Goal: Communication & Community: Share content

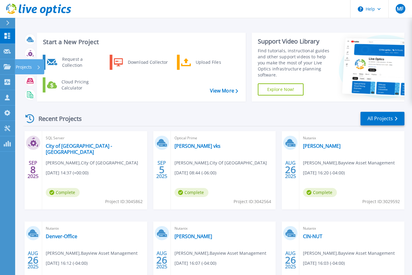
click at [32, 66] on div "Projects" at bounding box center [28, 67] width 25 height 16
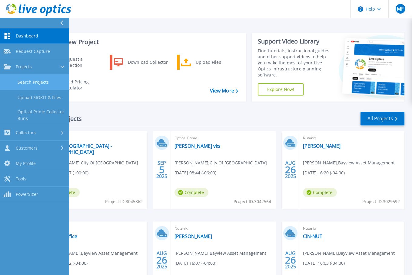
click at [39, 78] on link "Search Projects" at bounding box center [34, 82] width 69 height 15
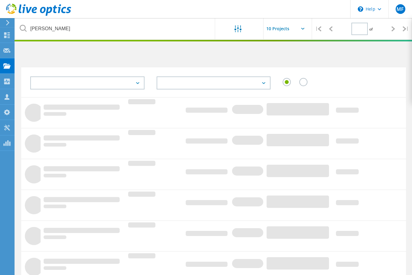
type input "1"
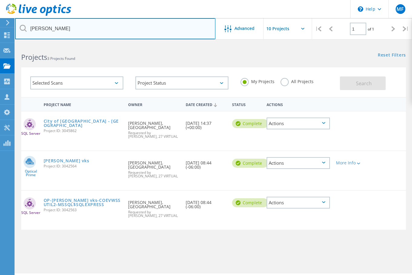
click at [120, 28] on input "Leo" at bounding box center [115, 28] width 200 height 21
type input "L"
type input "Adrian"
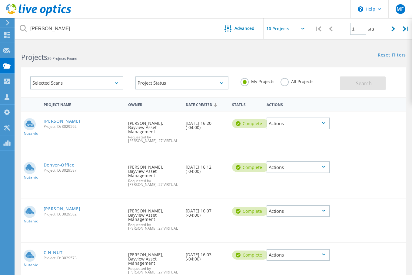
click at [389, 123] on div "Nutanix Wynkoop Project ID: 3029592 Requested By Adrian Montiel, Bayview Asset …" at bounding box center [213, 133] width 384 height 43
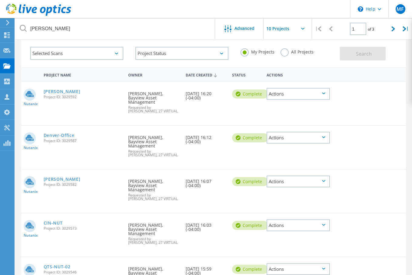
scroll to position [30, 0]
click at [281, 30] on input "text" at bounding box center [293, 28] width 61 height 21
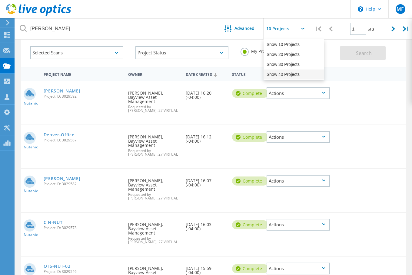
click at [285, 76] on div "Show 40 Projects" at bounding box center [294, 75] width 60 height 10
type input "Show 40 Projects"
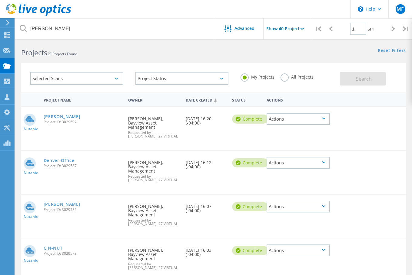
scroll to position [0, 0]
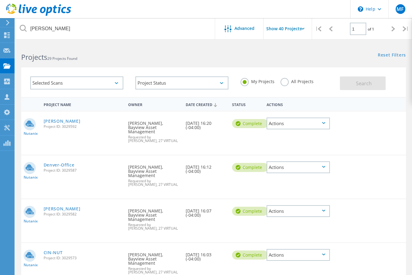
click at [322, 126] on div "Actions" at bounding box center [297, 124] width 63 height 12
click at [319, 129] on div "Share" at bounding box center [298, 128] width 62 height 9
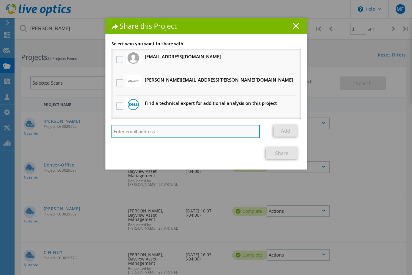
click at [187, 134] on input "search" at bounding box center [185, 131] width 148 height 13
paste input "Andrew.grismore@27Virtual.com"
type input "Andrew.grismore@27Virtual.com"
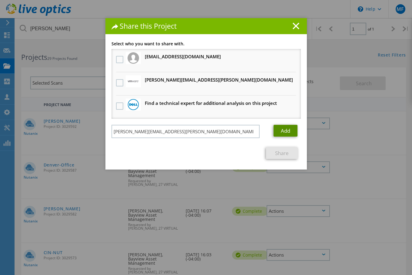
click at [280, 132] on link "Add" at bounding box center [285, 131] width 24 height 12
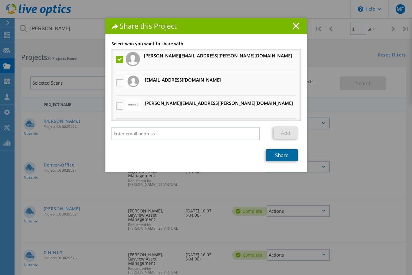
click at [283, 153] on link "Share" at bounding box center [282, 156] width 32 height 12
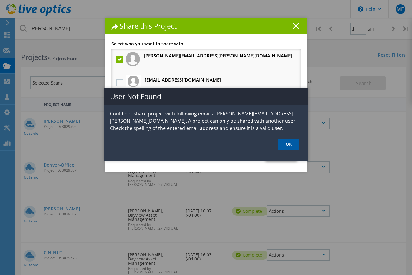
click at [287, 146] on link "OK" at bounding box center [288, 144] width 21 height 11
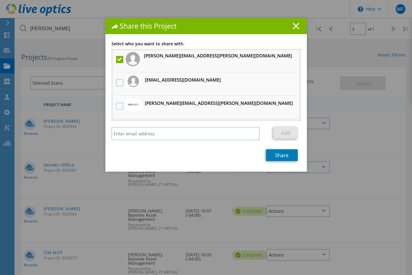
click at [293, 24] on line at bounding box center [296, 26] width 6 height 6
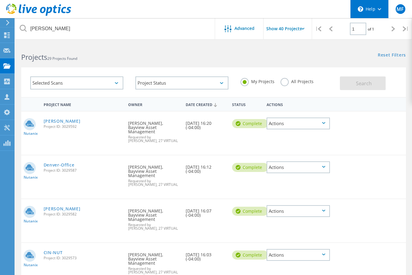
click at [375, 9] on div "\n Help" at bounding box center [369, 9] width 38 height 18
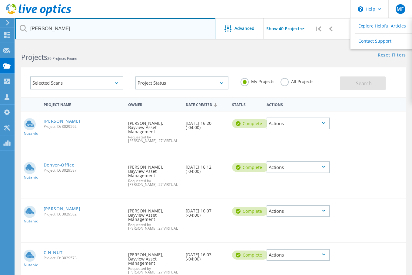
click at [114, 32] on input "Adrian" at bounding box center [115, 28] width 200 height 21
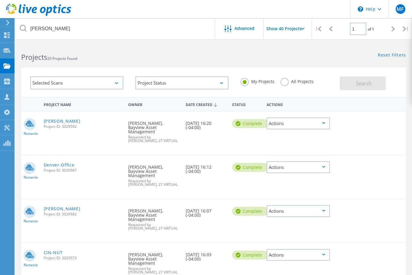
click at [309, 121] on div "Actions" at bounding box center [297, 124] width 63 height 12
click at [301, 128] on div "Share" at bounding box center [298, 128] width 62 height 9
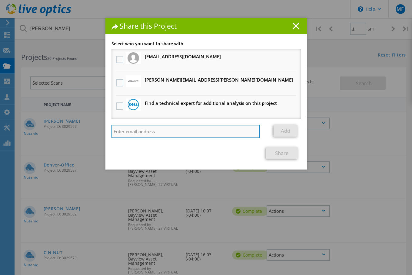
click at [141, 130] on input "search" at bounding box center [185, 131] width 148 height 13
paste input "Andrew.grismore@27Virtual.com"
type input "andrew.grismore@27Virtual.com"
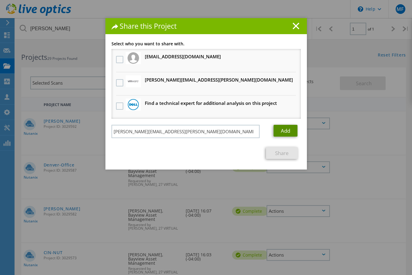
click at [287, 127] on link "Add" at bounding box center [285, 131] width 24 height 12
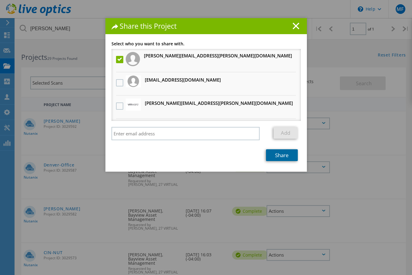
click at [275, 156] on link "Share" at bounding box center [282, 156] width 32 height 12
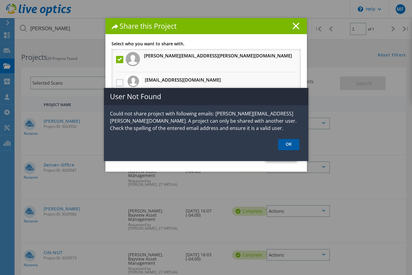
click at [284, 146] on link "OK" at bounding box center [288, 144] width 21 height 11
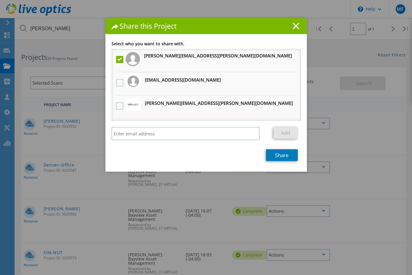
click at [292, 24] on icon at bounding box center [295, 26] width 7 height 7
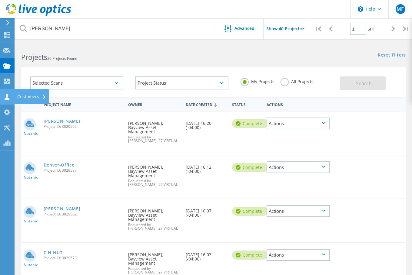
click at [27, 96] on div "Customers" at bounding box center [31, 97] width 29 height 4
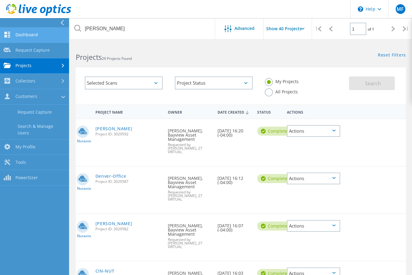
click at [23, 29] on link "Dashboard" at bounding box center [34, 35] width 69 height 15
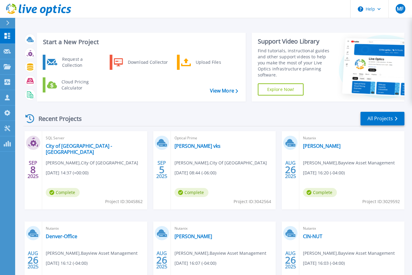
click at [7, 21] on icon at bounding box center [7, 23] width 3 height 5
click at [266, 22] on div "Start a New Project Request a Collection Download Collector Upload Files Cloud …" at bounding box center [213, 158] width 397 height 317
click at [378, 9] on icon at bounding box center [378, 9] width 3 height 2
click at [311, 16] on header "Help Explore Helpful Articles Contact Support MF Channel Partner [PERSON_NAME] …" at bounding box center [206, 9] width 412 height 18
drag, startPoint x: 376, startPoint y: 8, endPoint x: 303, endPoint y: 3, distance: 72.6
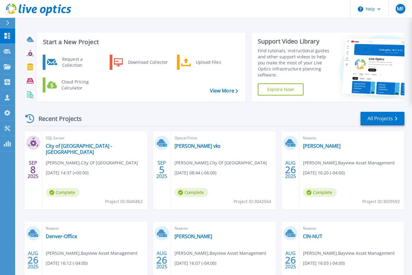
click at [303, 1] on header "Help MF Channel Partner [PERSON_NAME] [PERSON_NAME][EMAIL_ADDRESS][PERSON_NAME]…" at bounding box center [206, 9] width 412 height 18
click at [369, 12] on button "Help" at bounding box center [369, 9] width 38 height 18
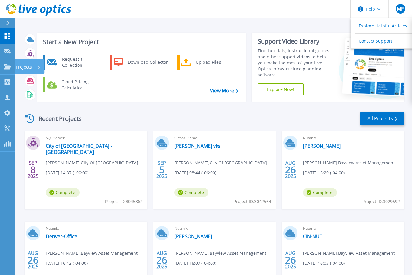
click at [25, 66] on p "Projects" at bounding box center [24, 67] width 16 height 16
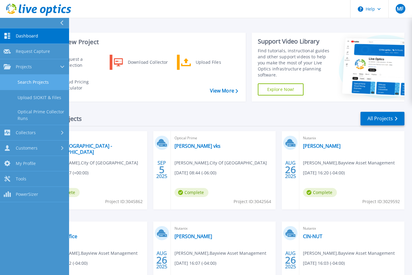
click at [48, 85] on link "Search Projects" at bounding box center [34, 82] width 69 height 15
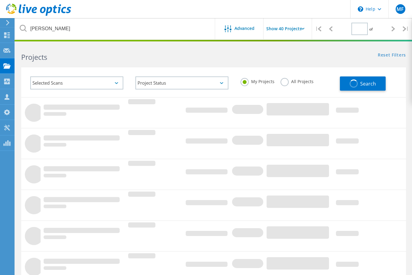
type input "1"
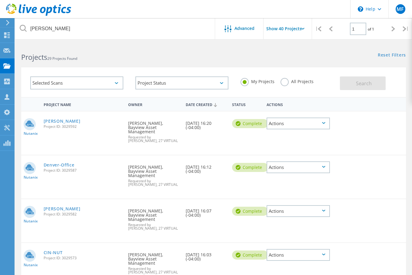
click at [66, 81] on div "Selected Scans" at bounding box center [76, 83] width 93 height 13
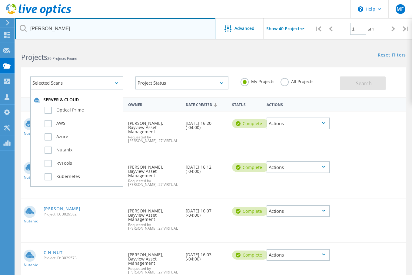
click at [64, 32] on input "Adrian" at bounding box center [115, 28] width 200 height 21
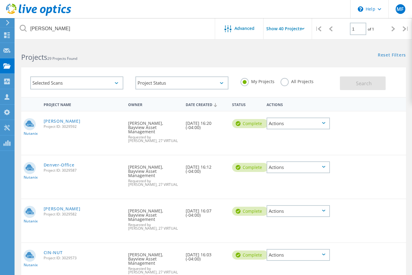
click at [298, 123] on div "Actions" at bounding box center [297, 124] width 63 height 12
click at [305, 125] on div "Share" at bounding box center [298, 128] width 62 height 9
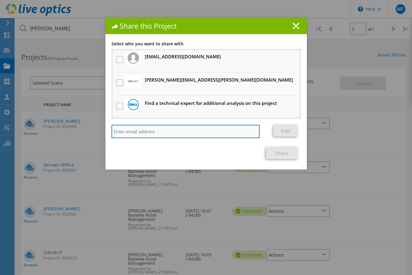
click at [141, 128] on input "search" at bounding box center [185, 131] width 148 height 13
click at [153, 130] on input "search" at bounding box center [185, 131] width 148 height 13
click at [175, 137] on input "search" at bounding box center [185, 131] width 148 height 13
paste input "Andrew.grismore@27Virtual.com"
type input "Andrew.grismore@27Virtual.com"
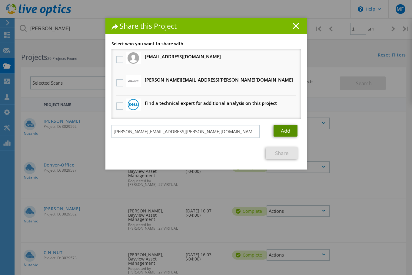
click at [284, 131] on link "Add" at bounding box center [285, 131] width 24 height 12
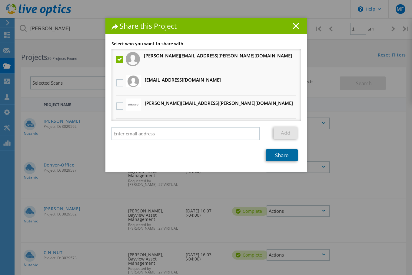
click at [282, 155] on link "Share" at bounding box center [282, 156] width 32 height 12
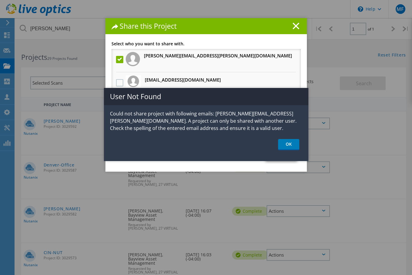
click at [293, 28] on icon at bounding box center [295, 26] width 7 height 7
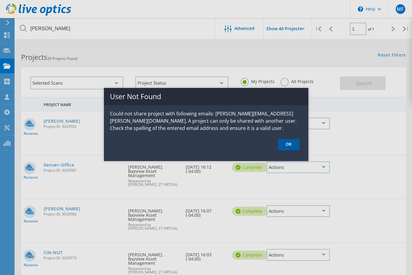
click at [290, 144] on link "OK" at bounding box center [288, 144] width 21 height 11
